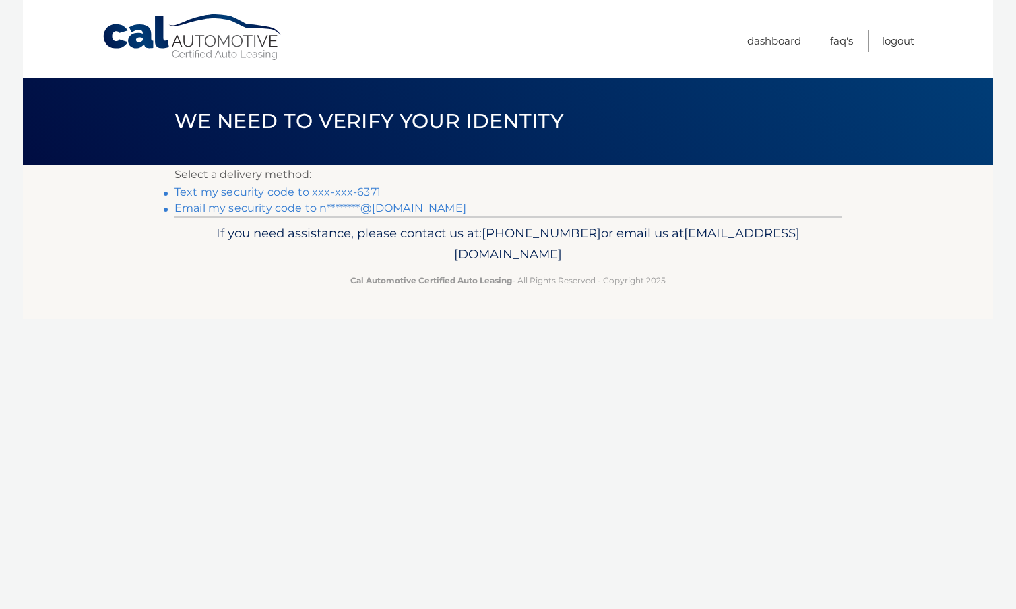
click at [272, 194] on link "Text my security code to xxx-xxx-6371" at bounding box center [278, 191] width 206 height 13
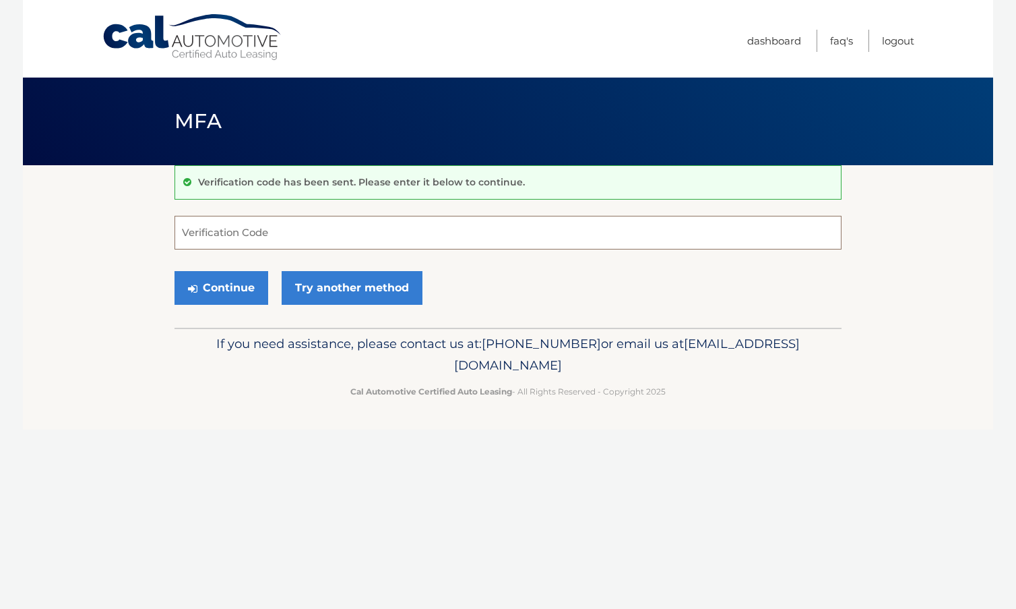
click at [241, 235] on input "Verification Code" at bounding box center [508, 233] width 667 height 34
type input "396142"
click at [225, 291] on button "Continue" at bounding box center [222, 288] width 94 height 34
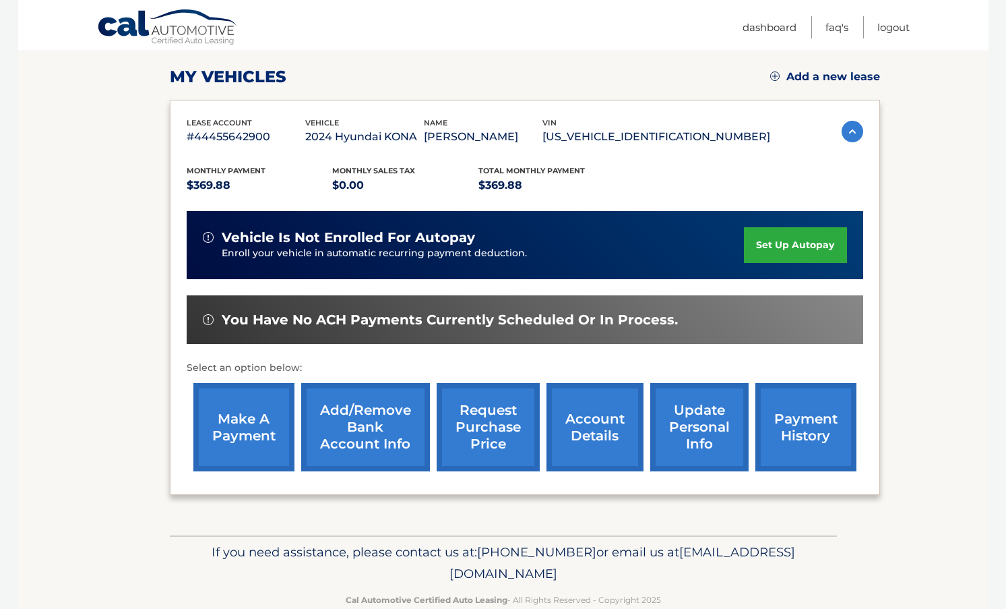
scroll to position [180, 0]
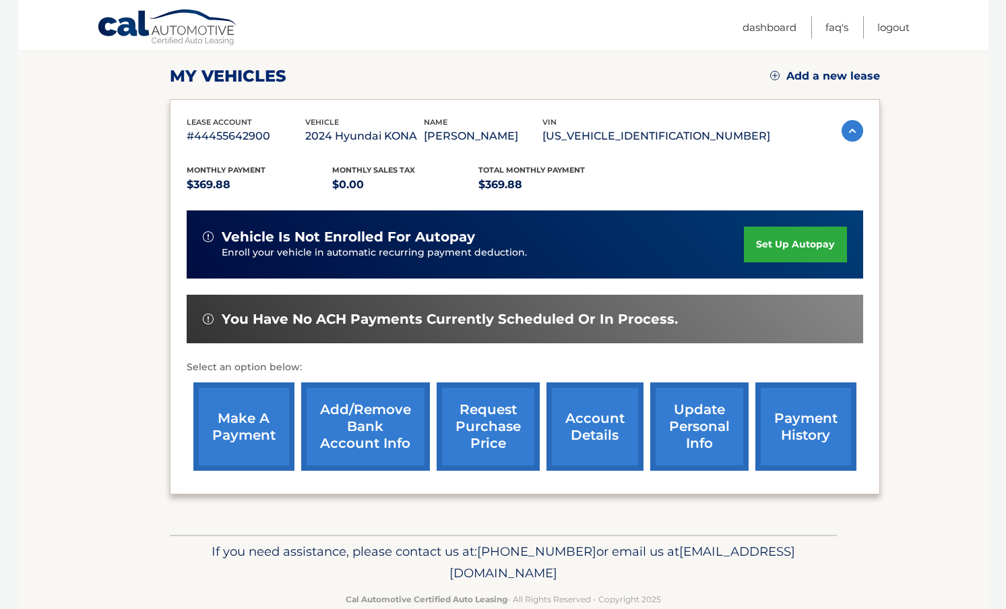
click at [774, 243] on link "set up autopay" at bounding box center [795, 244] width 102 height 36
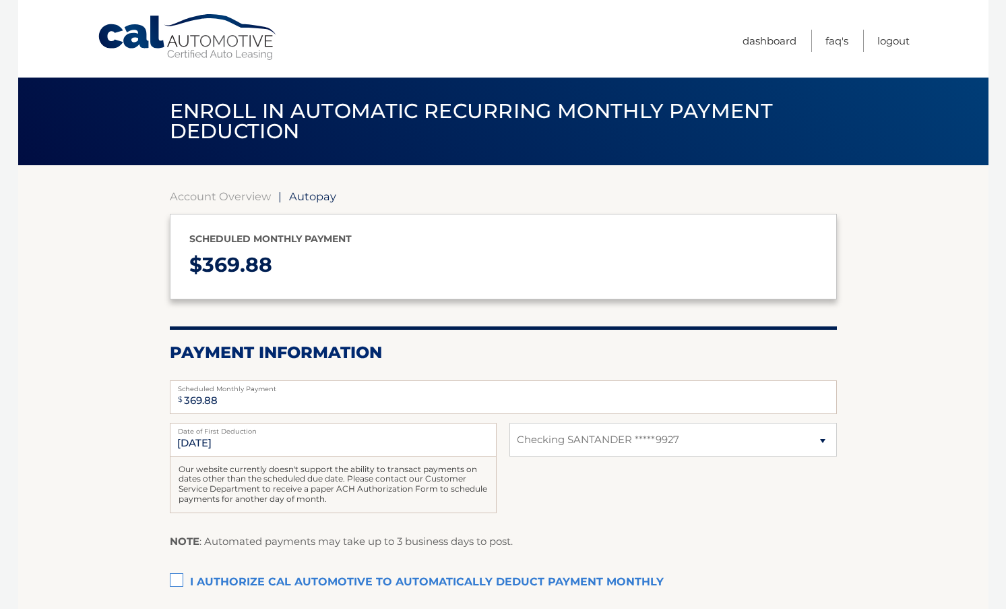
select select "YmFmYjE3OTctNzVkMC00ODRiLTk1MzMtMzdmYmNhY2E4MDcy"
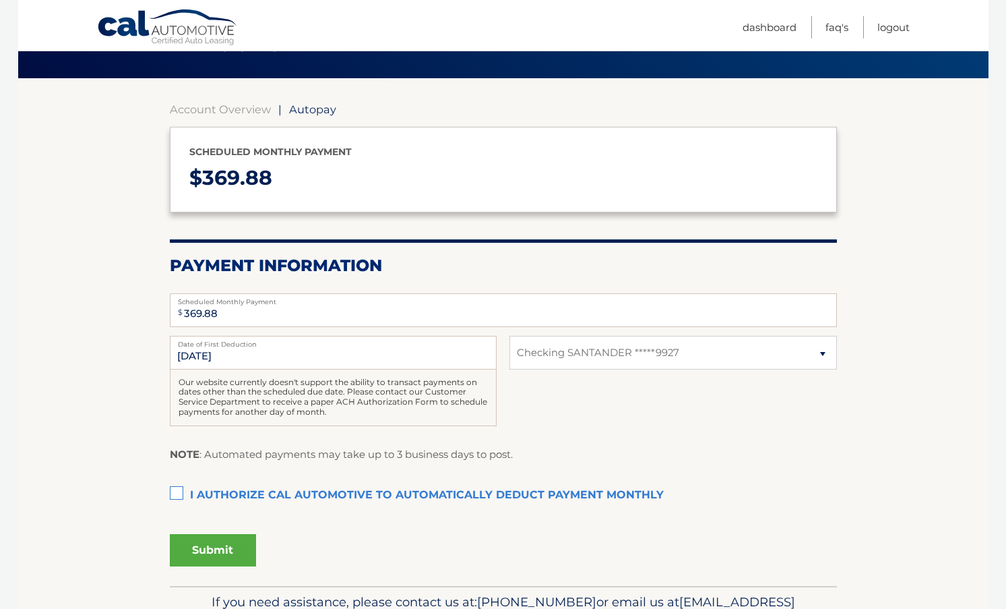
scroll to position [90, 0]
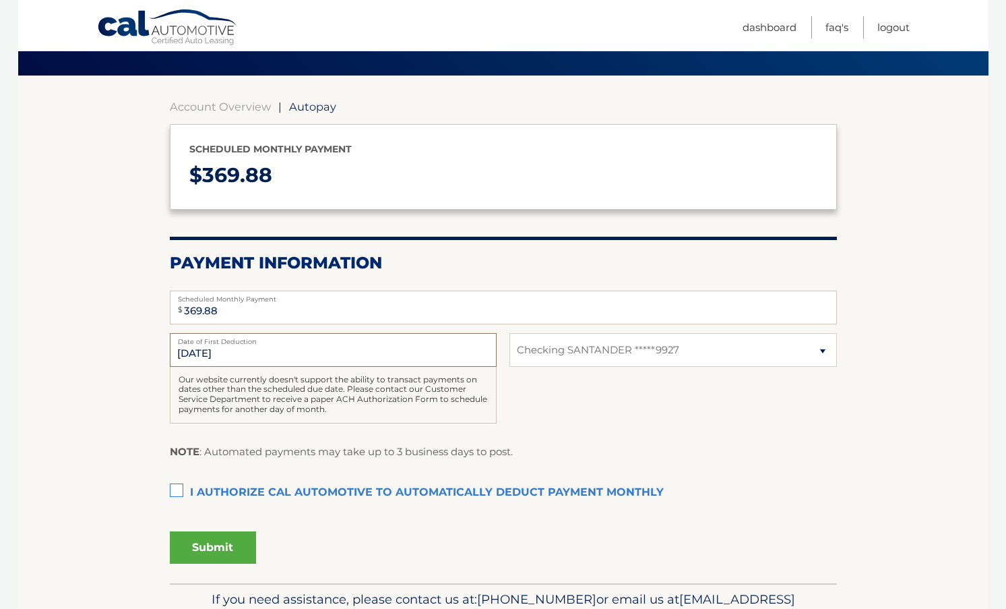
click at [254, 352] on input "9/4/2025" at bounding box center [333, 350] width 327 height 34
click at [192, 356] on input "9/4/2025" at bounding box center [333, 350] width 327 height 34
click at [215, 109] on link "Account Overview" at bounding box center [220, 106] width 101 height 13
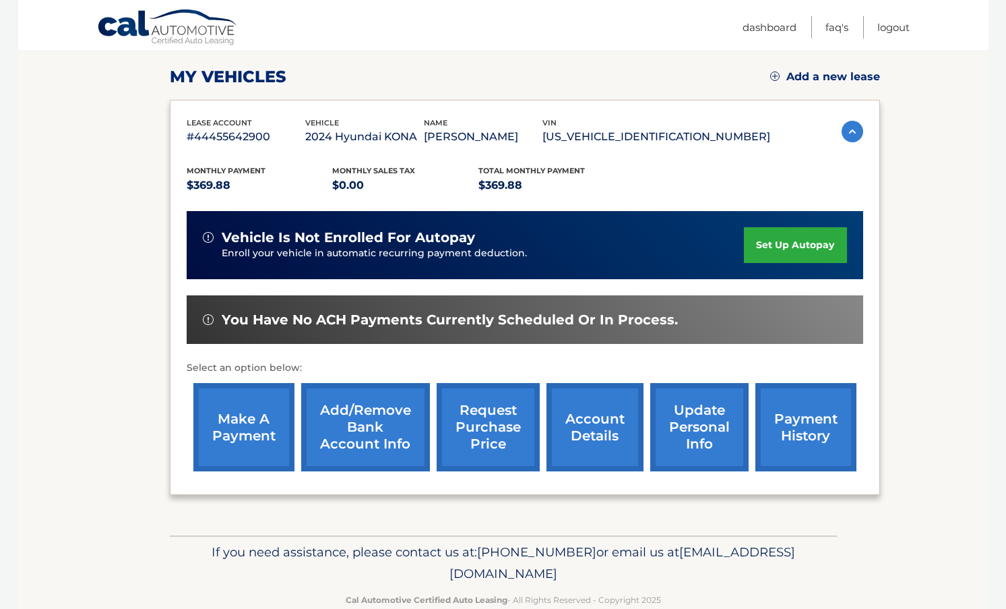
scroll to position [180, 0]
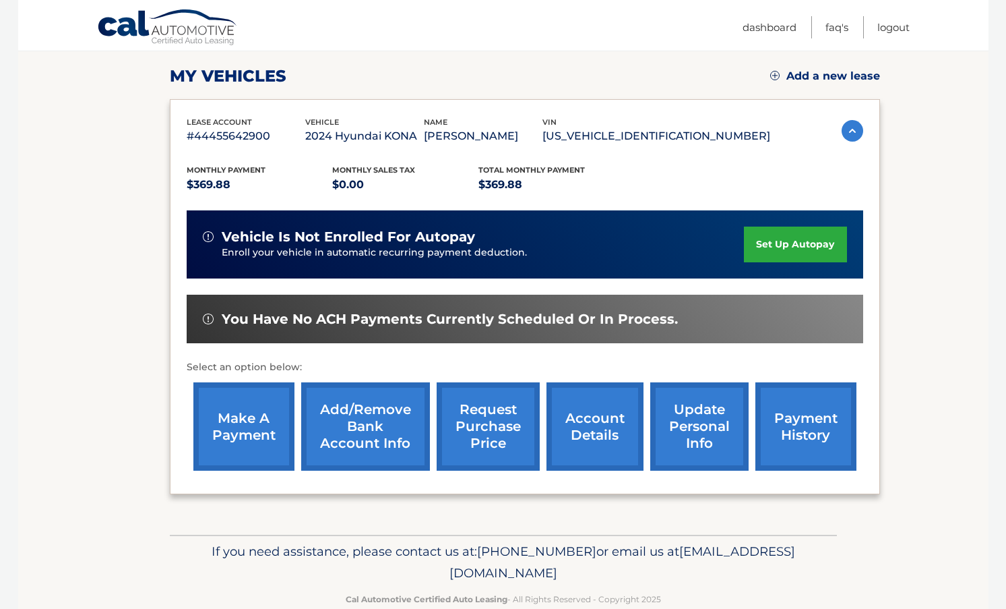
click at [242, 427] on link "make a payment" at bounding box center [243, 426] width 101 height 88
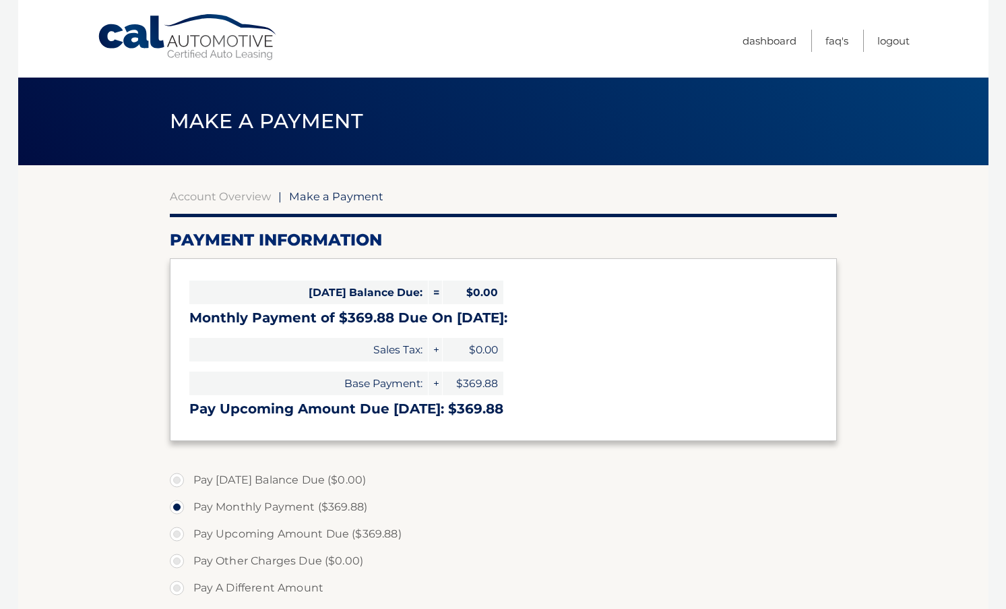
select select "YmFmYjE3OTctNzVkMC00ODRiLTk1MzMtMzdmYmNhY2E4MDcy"
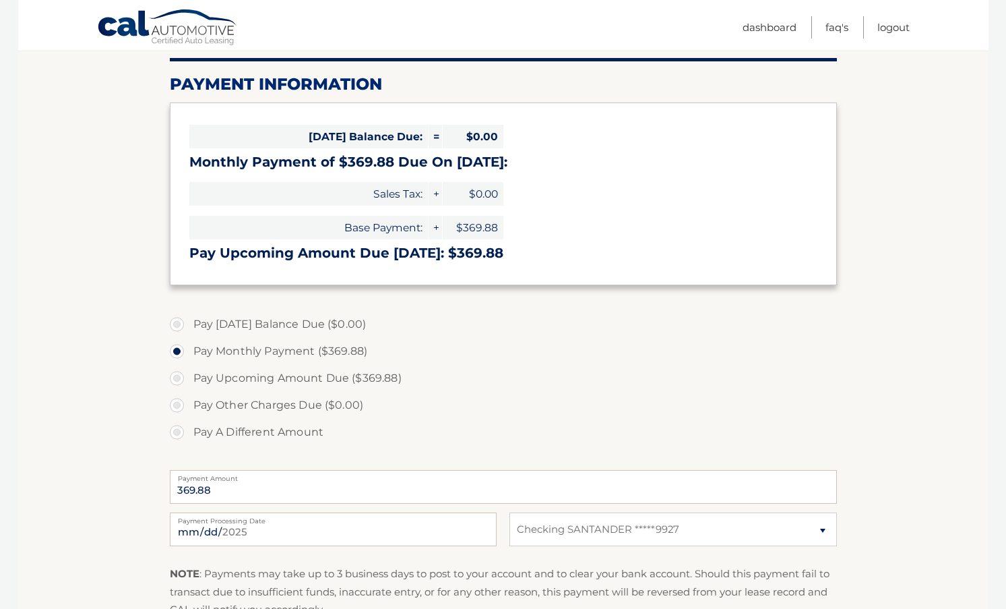
scroll to position [180, 0]
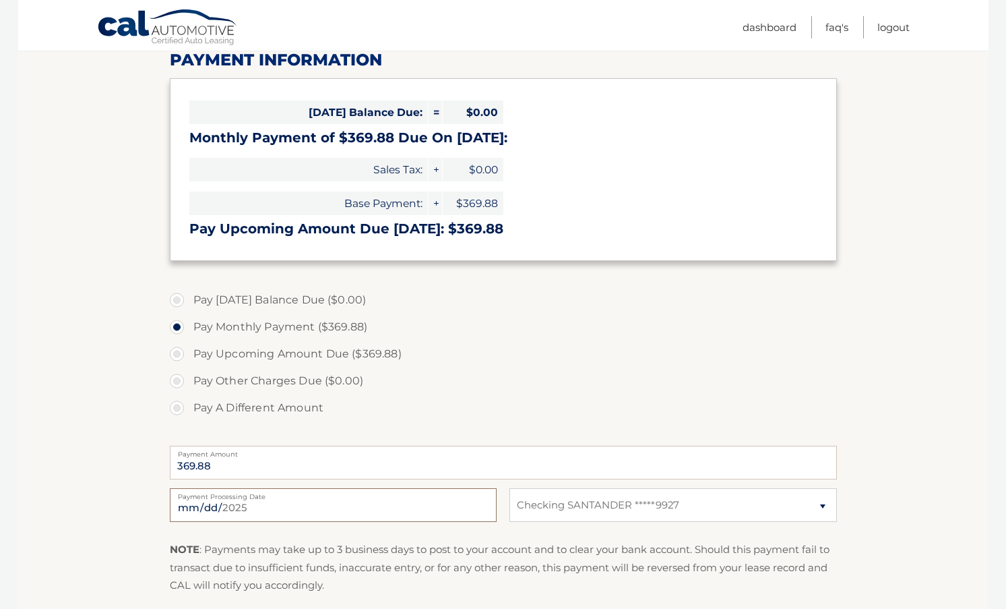
click at [195, 509] on input "[DATE]" at bounding box center [333, 505] width 327 height 34
type input "[DATE]"
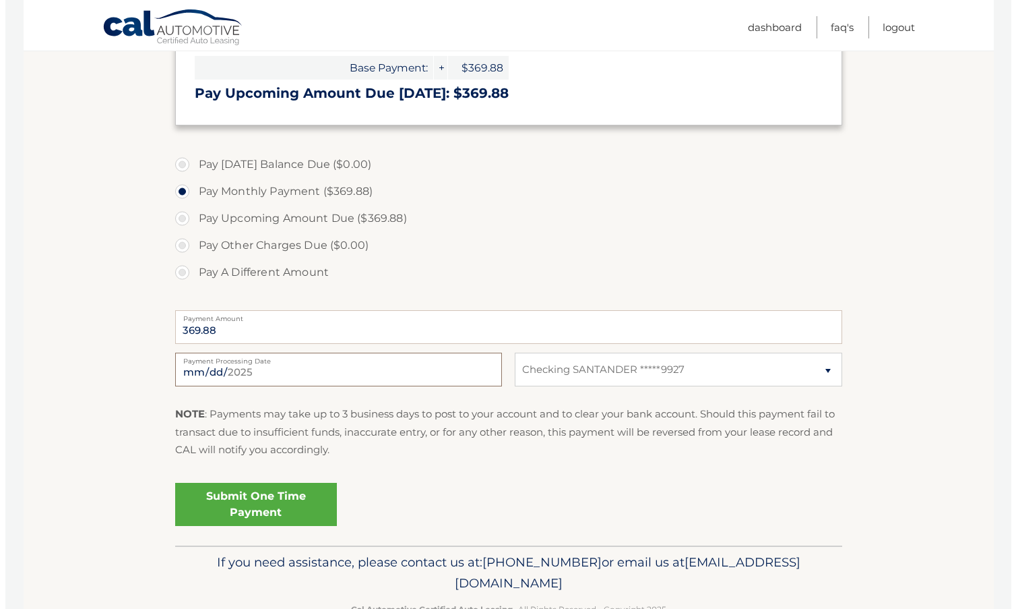
scroll to position [355, 0]
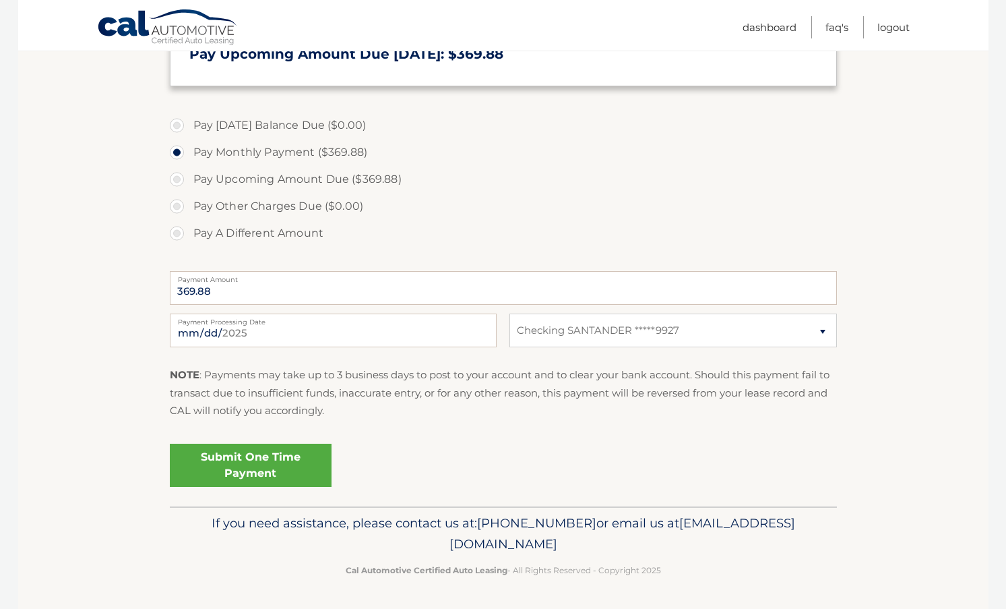
click at [283, 460] on link "Submit One Time Payment" at bounding box center [251, 465] width 162 height 43
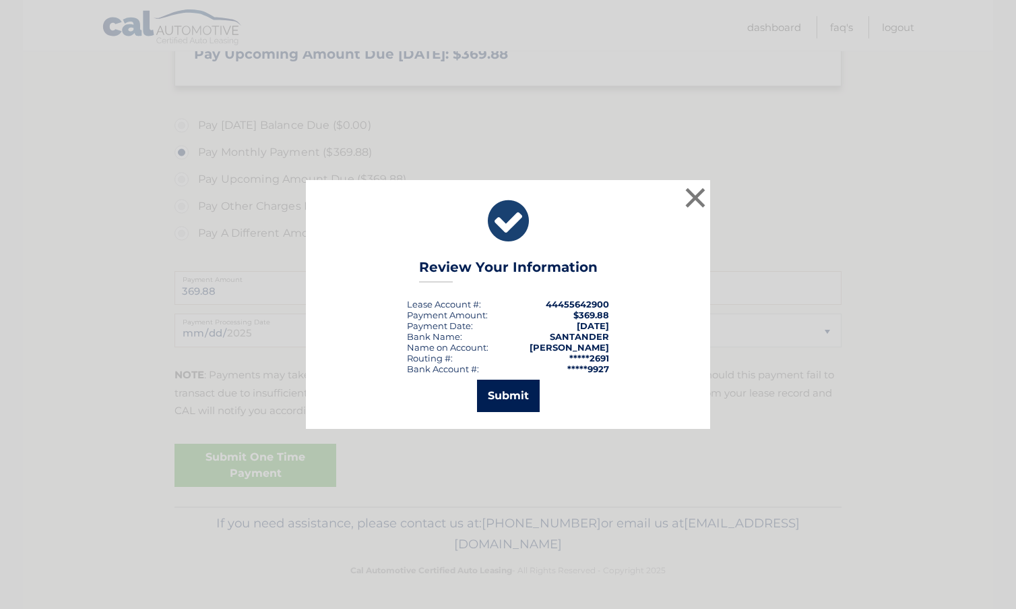
click at [528, 398] on button "Submit" at bounding box center [508, 395] width 63 height 32
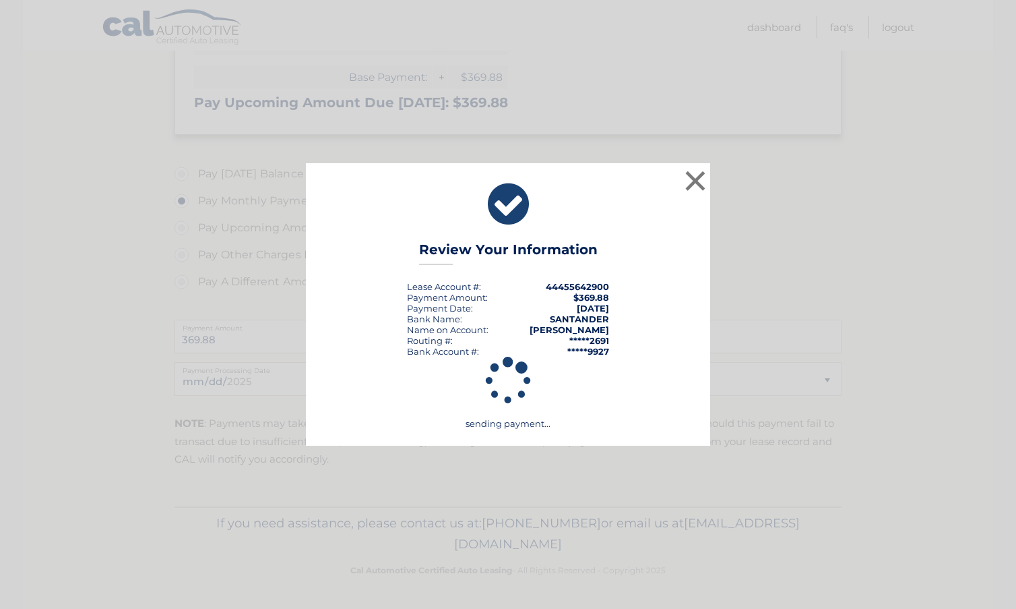
scroll to position [306, 0]
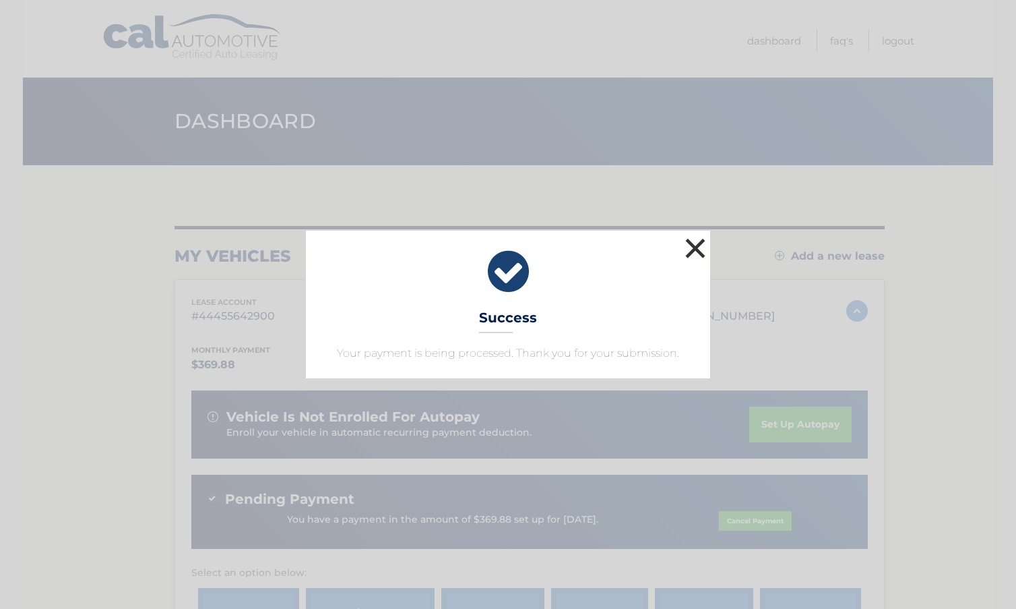
click at [700, 245] on button "×" at bounding box center [695, 248] width 27 height 27
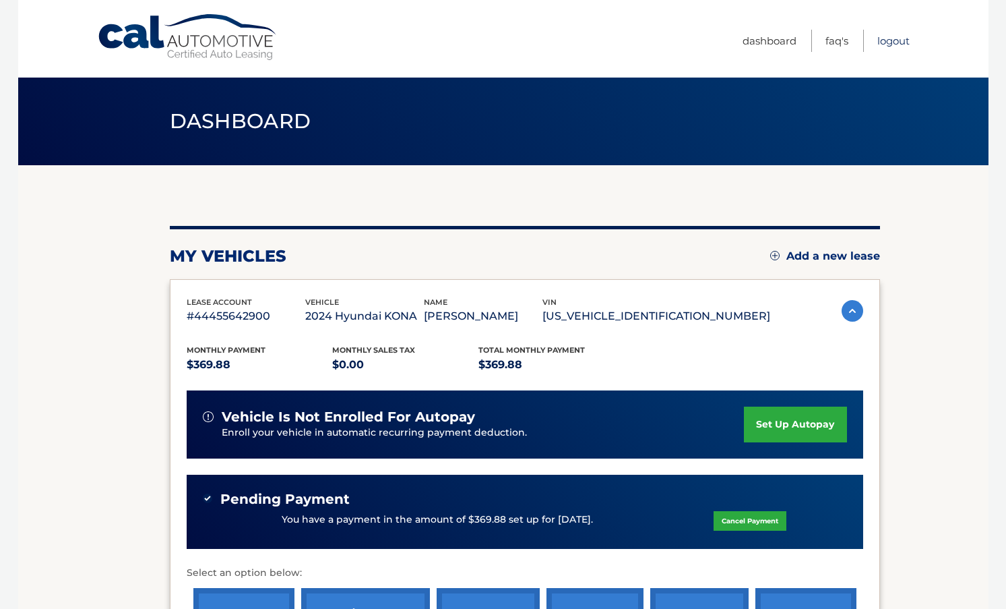
click at [902, 43] on link "Logout" at bounding box center [894, 41] width 32 height 22
